Goal: Task Accomplishment & Management: Use online tool/utility

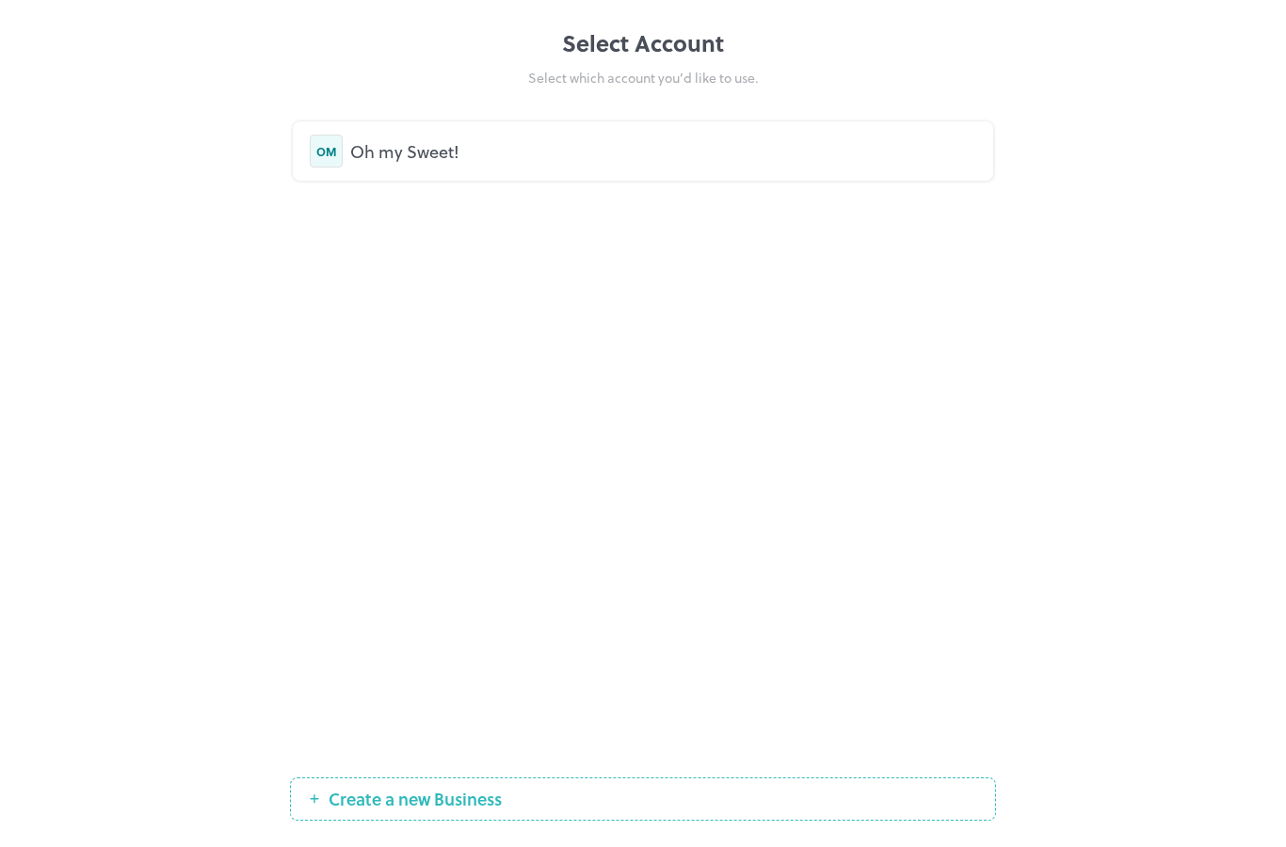
click at [417, 159] on div "Oh my Sweet!" at bounding box center [663, 150] width 626 height 25
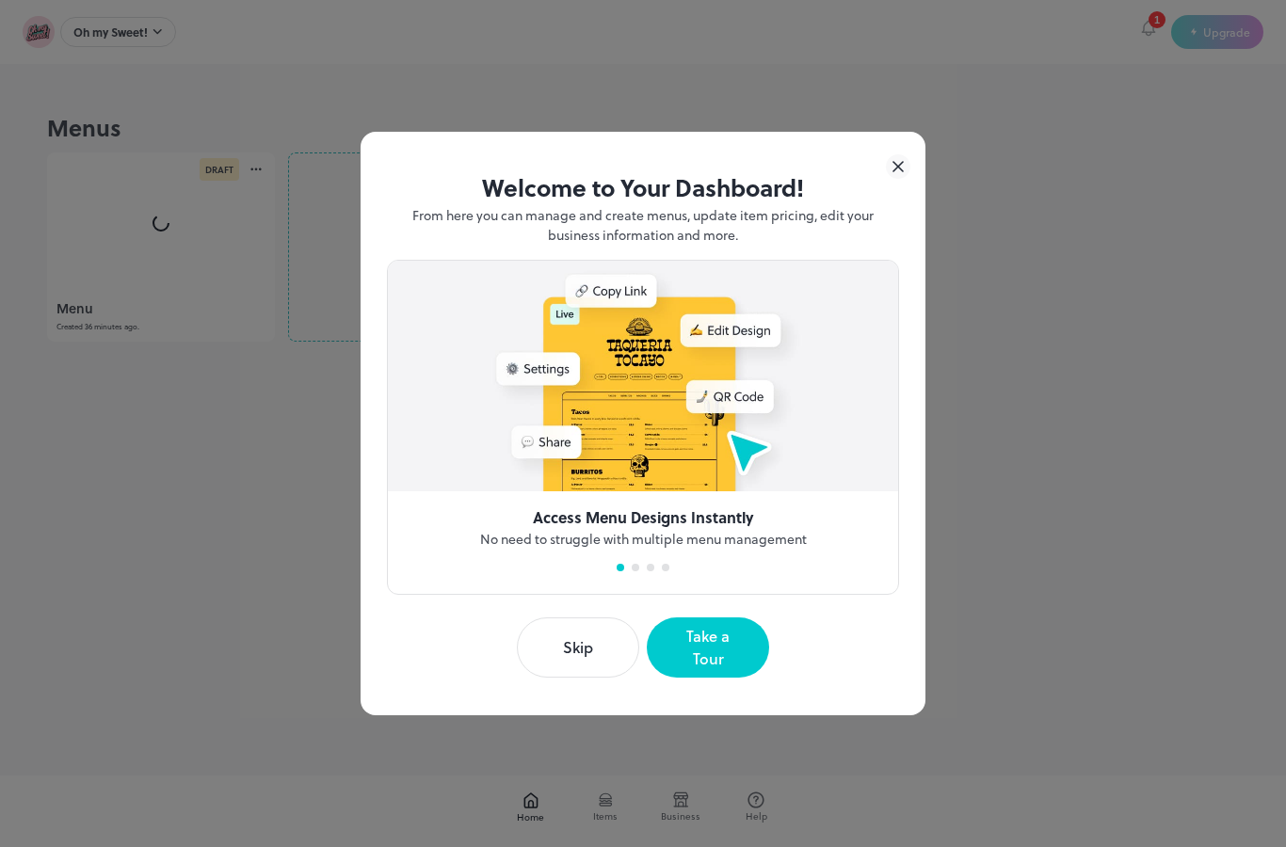
click at [902, 179] on icon at bounding box center [898, 166] width 24 height 24
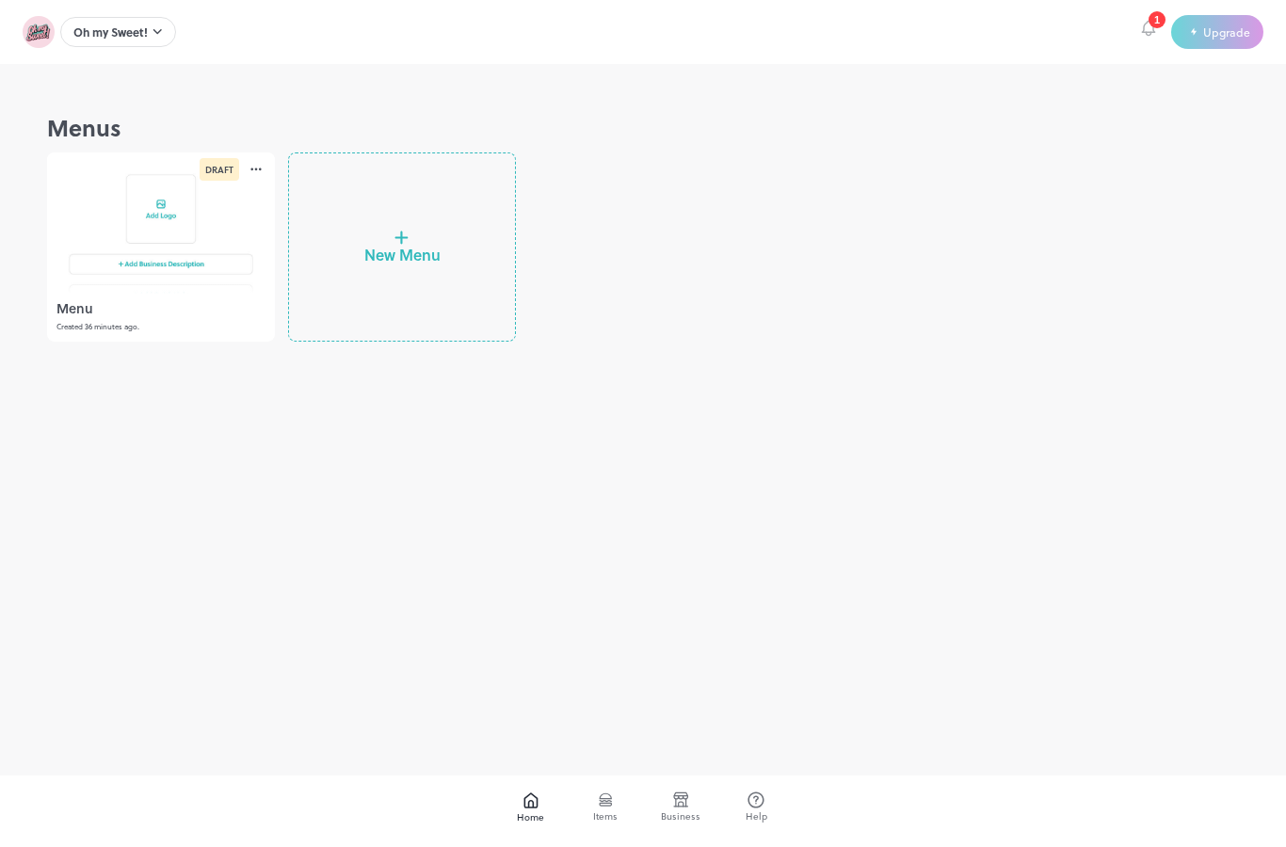
click at [171, 228] on div at bounding box center [161, 223] width 228 height 141
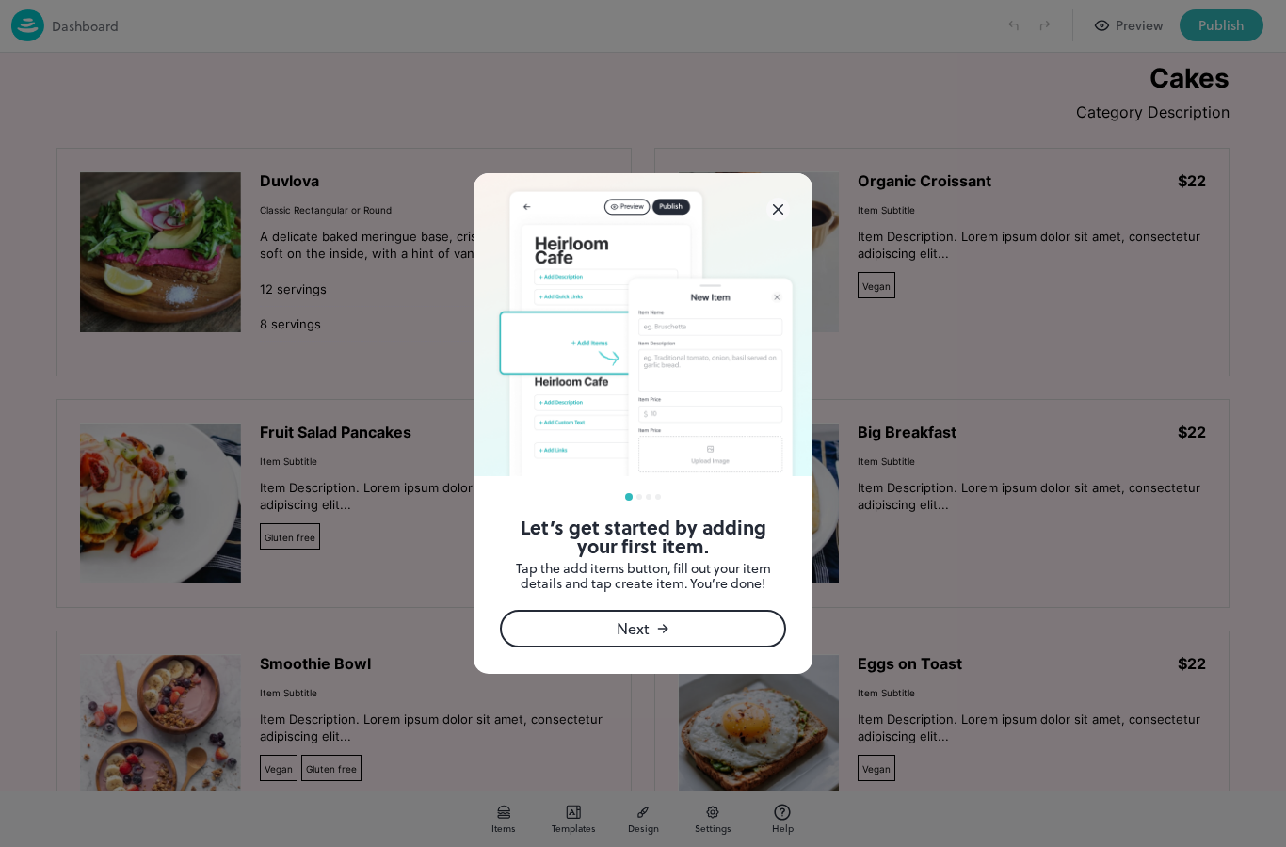
click at [776, 222] on img at bounding box center [643, 324] width 339 height 302
click at [781, 216] on icon at bounding box center [779, 210] width 24 height 24
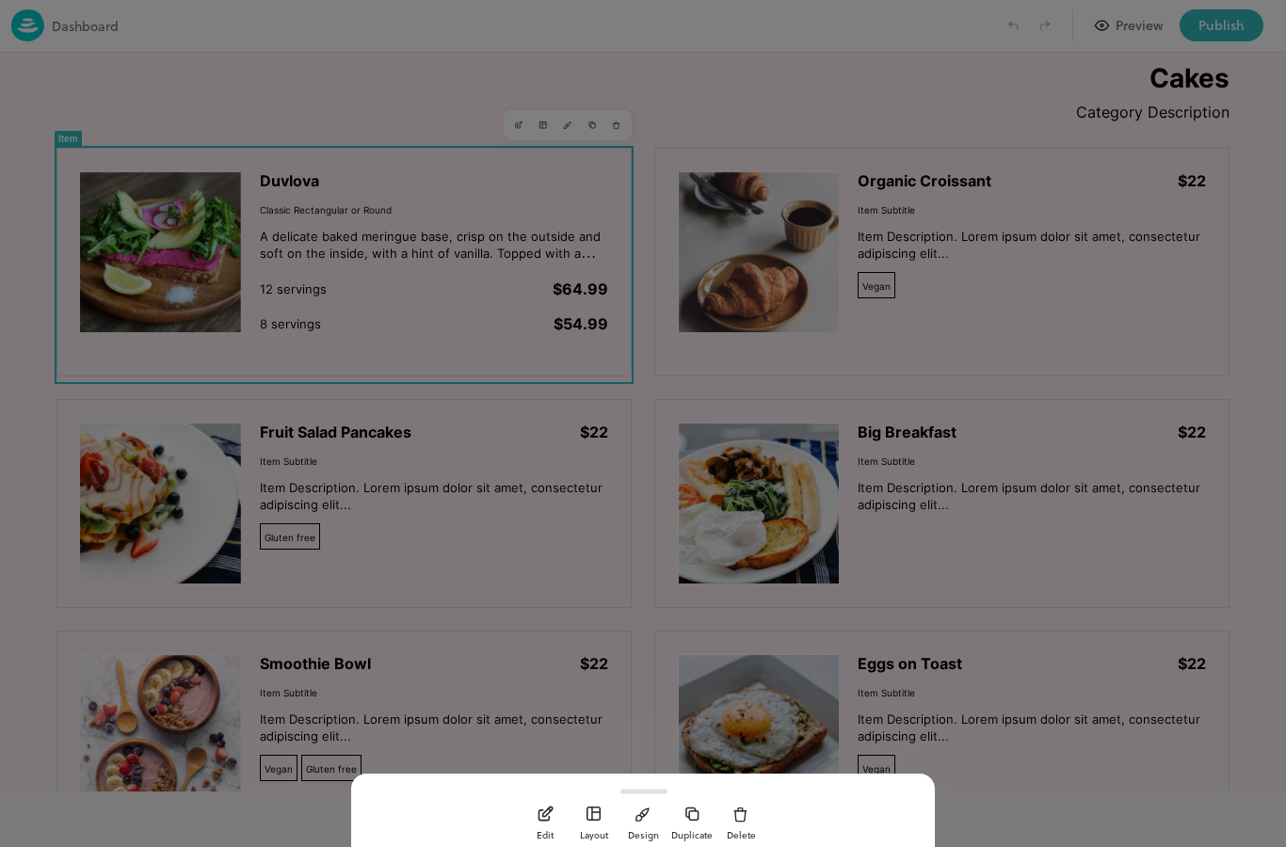
click at [178, 242] on img at bounding box center [160, 251] width 161 height 161
click at [546, 821] on icon "button" at bounding box center [544, 816] width 10 height 10
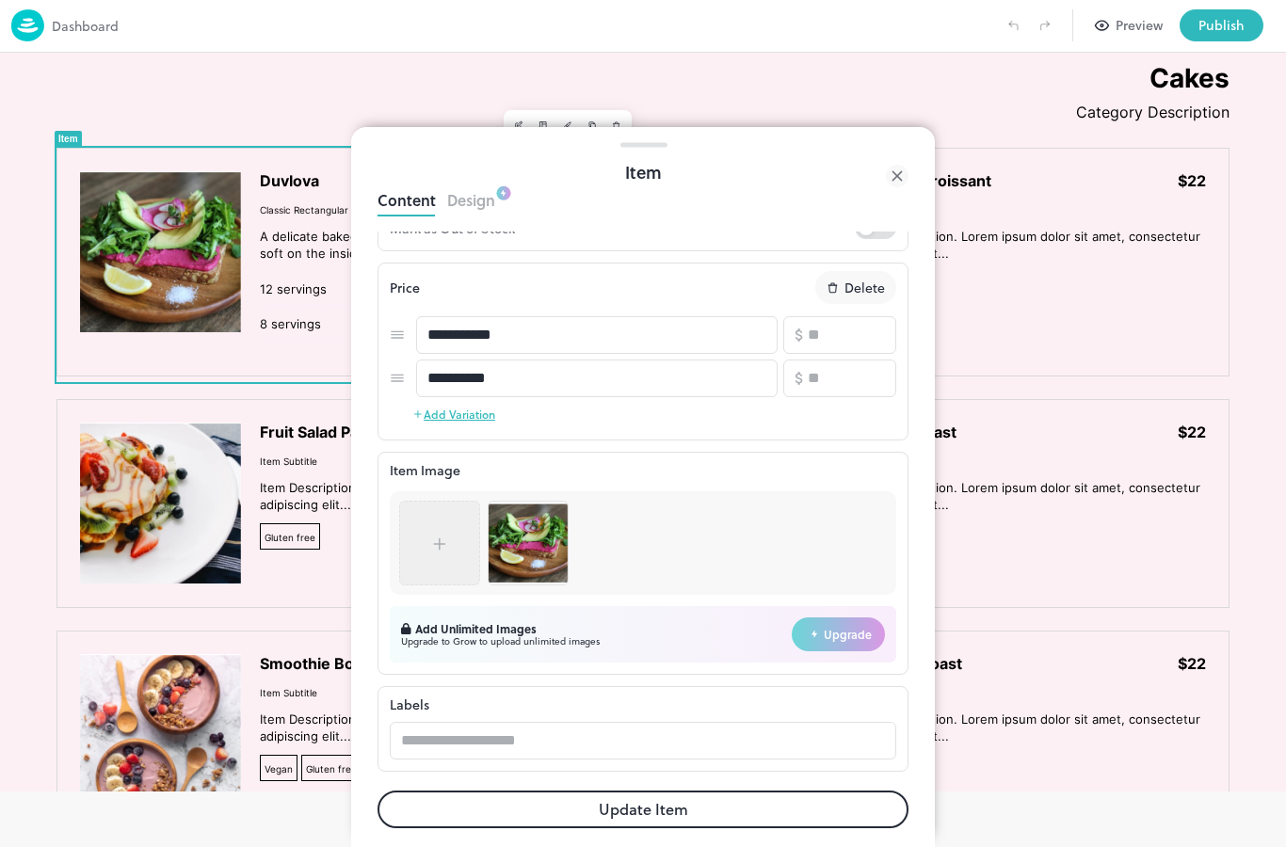
scroll to position [363, 0]
click at [525, 548] on img at bounding box center [528, 543] width 79 height 79
click at [529, 535] on img at bounding box center [528, 543] width 79 height 79
click at [518, 549] on img at bounding box center [528, 543] width 79 height 79
click at [531, 527] on img at bounding box center [528, 543] width 79 height 79
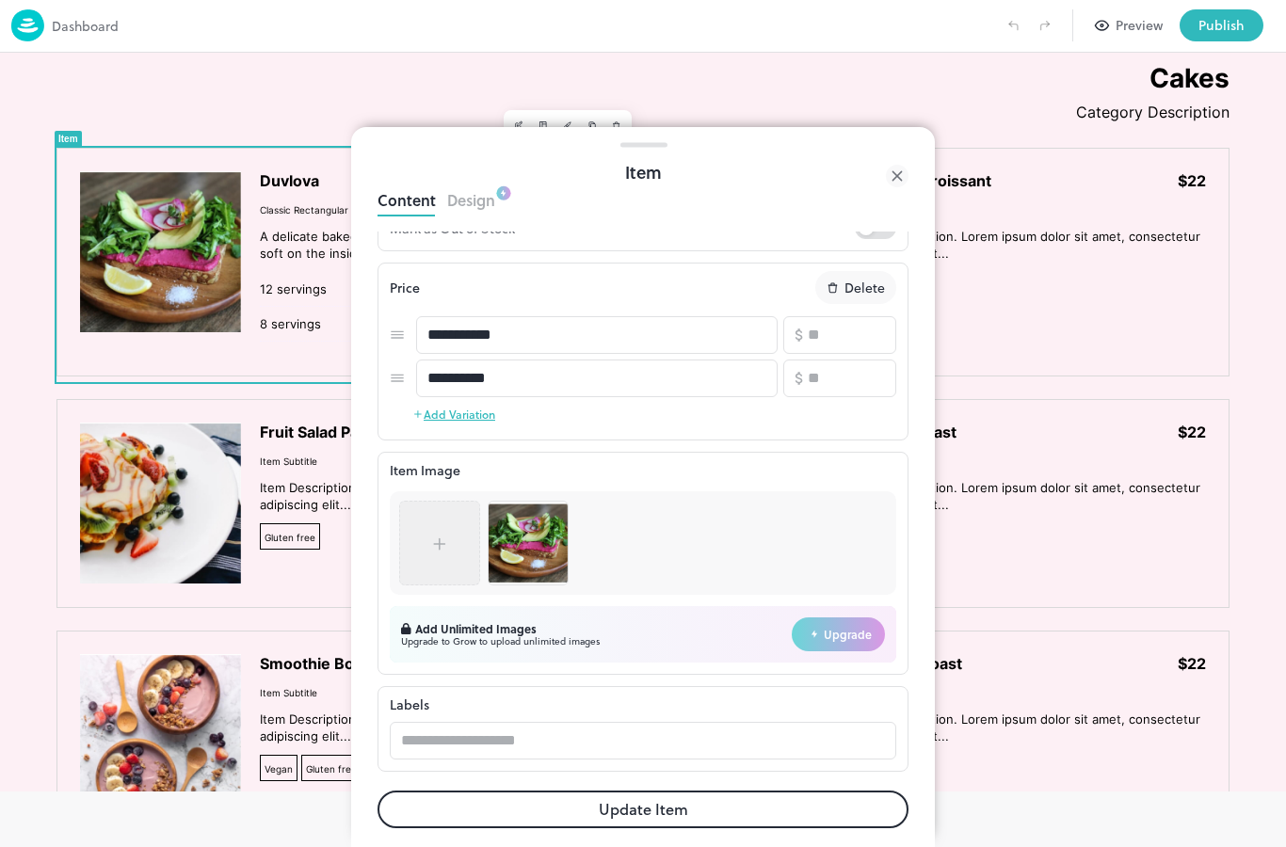
click at [533, 541] on img at bounding box center [528, 543] width 79 height 79
click at [532, 541] on img at bounding box center [528, 543] width 79 height 79
click at [519, 541] on img at bounding box center [528, 543] width 79 height 79
click at [534, 549] on img at bounding box center [528, 543] width 79 height 79
click at [532, 541] on img at bounding box center [528, 543] width 79 height 79
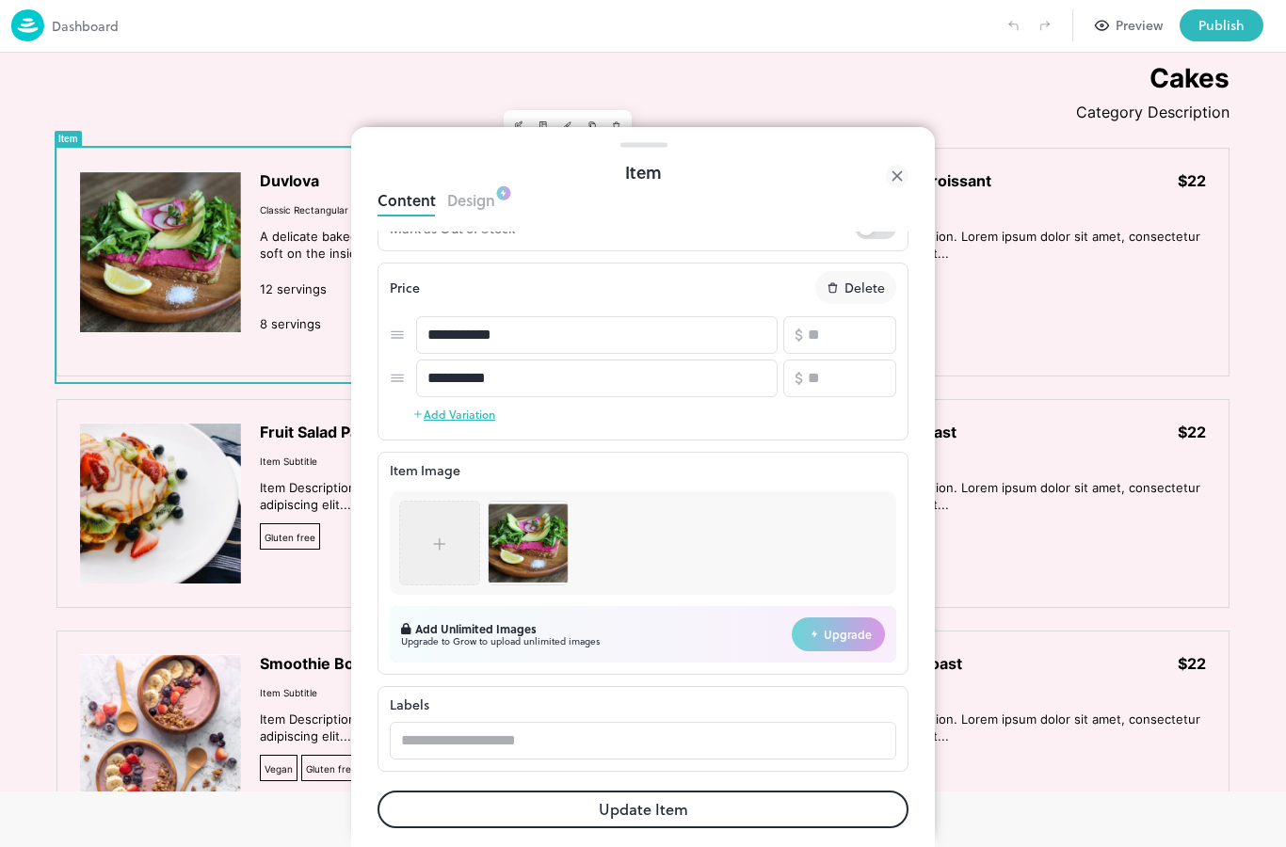
click at [444, 548] on icon at bounding box center [439, 544] width 19 height 19
click at [443, 548] on icon at bounding box center [439, 544] width 19 height 19
click at [443, 547] on icon at bounding box center [439, 544] width 19 height 19
click at [430, 545] on icon at bounding box center [439, 544] width 19 height 19
click at [537, 534] on img at bounding box center [528, 543] width 79 height 79
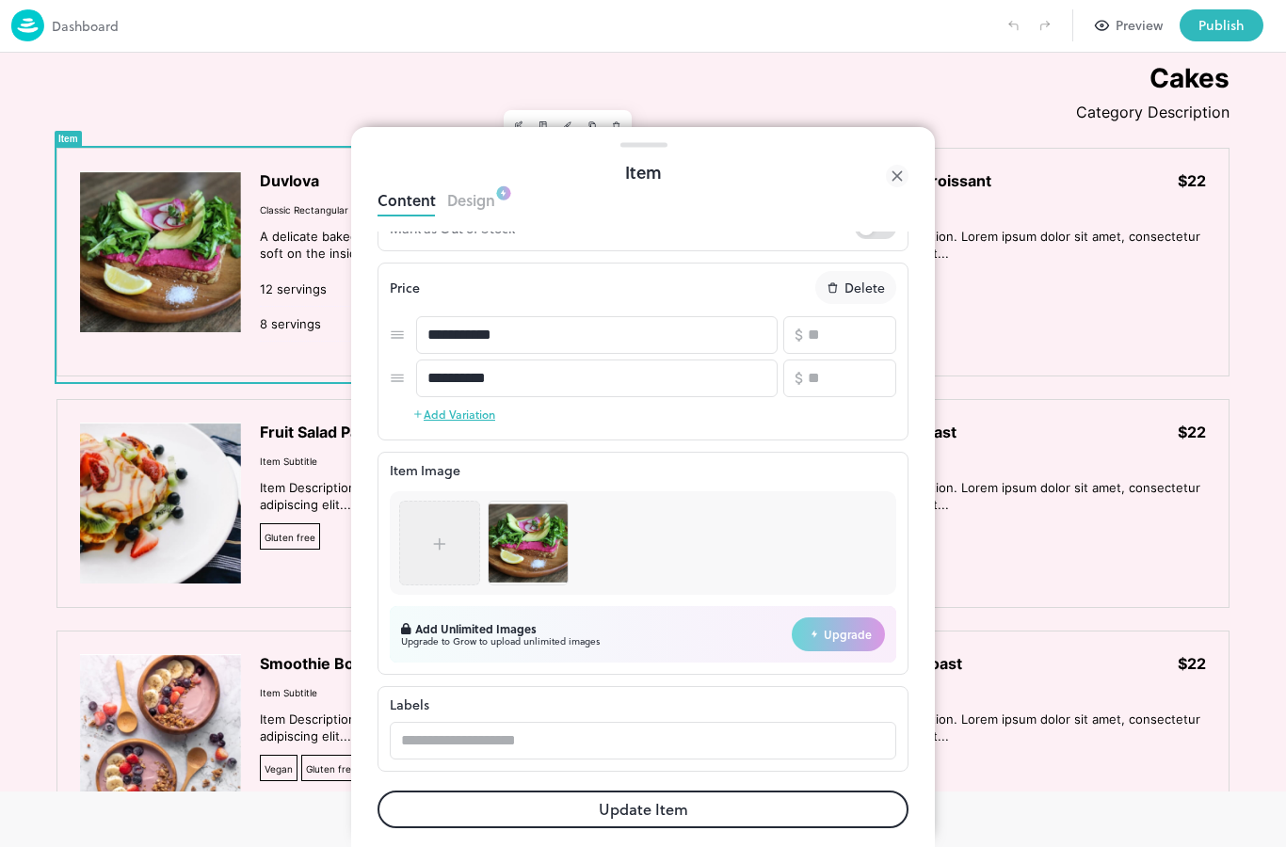
click at [536, 534] on img at bounding box center [528, 543] width 79 height 79
click at [517, 529] on img at bounding box center [528, 543] width 79 height 79
click at [516, 528] on img at bounding box center [528, 543] width 79 height 79
click at [538, 554] on img at bounding box center [528, 543] width 79 height 79
click at [537, 547] on img at bounding box center [528, 543] width 79 height 79
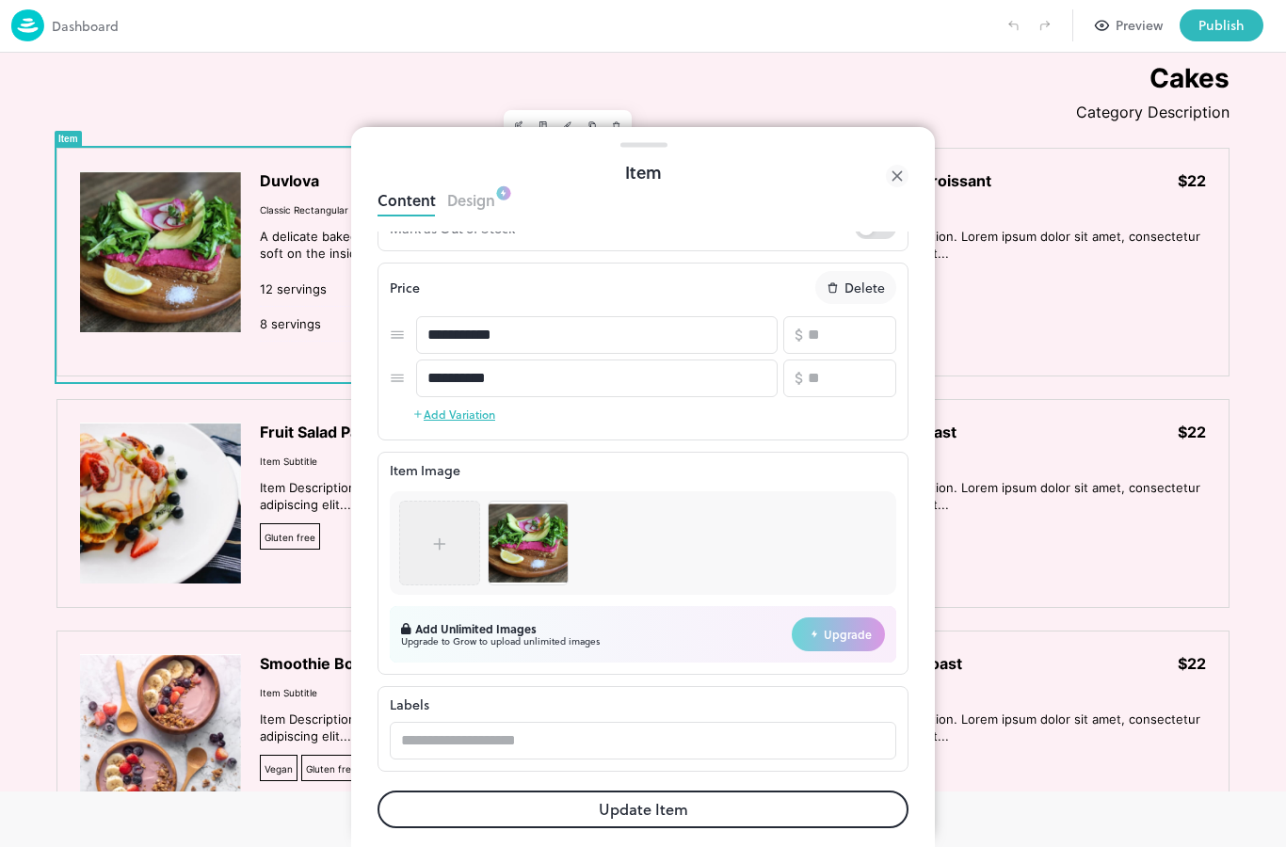
click at [537, 547] on img at bounding box center [528, 543] width 79 height 79
click at [444, 555] on div at bounding box center [439, 543] width 19 height 28
click at [534, 548] on img at bounding box center [528, 543] width 79 height 79
click at [444, 546] on icon at bounding box center [439, 544] width 19 height 19
click at [560, 556] on img at bounding box center [528, 543] width 79 height 79
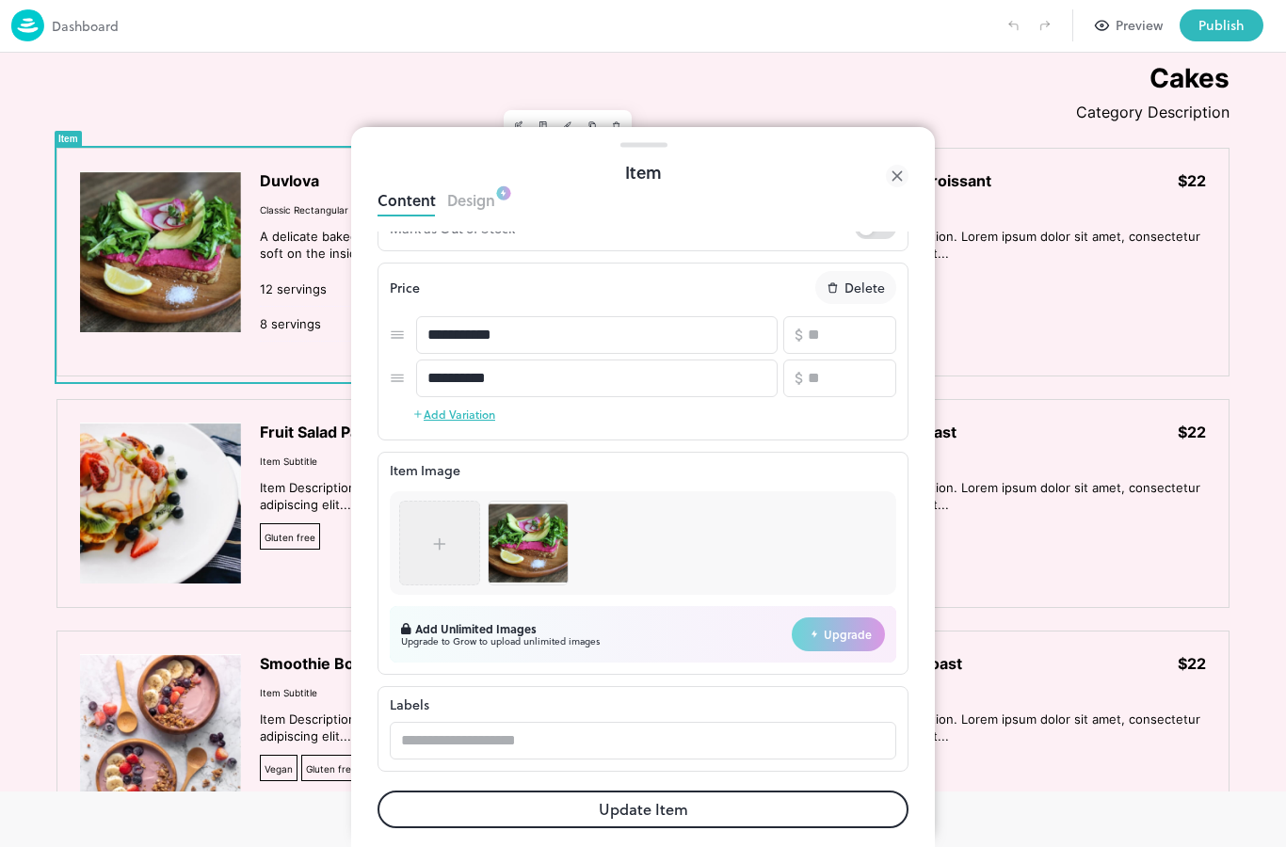
click at [651, 254] on div "**********" at bounding box center [643, 502] width 531 height 541
